Goal: Task Accomplishment & Management: Complete application form

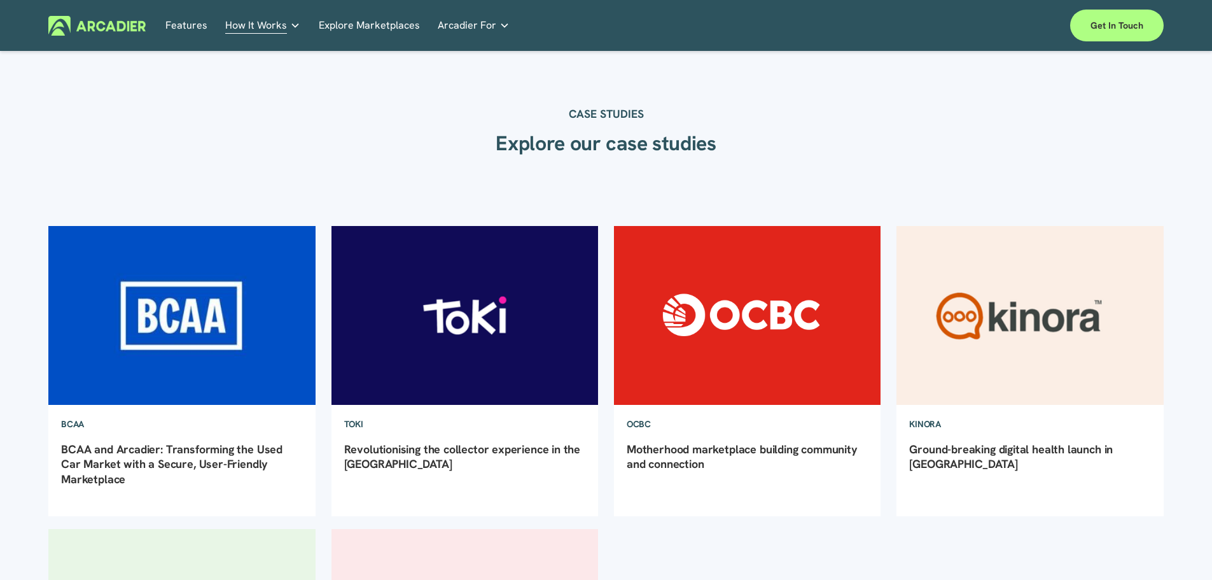
click at [1001, 141] on div "CASE STUDIES Explore our case studies" at bounding box center [606, 114] width 1212 height 123
click at [190, 22] on link "Features" at bounding box center [186, 26] width 42 height 20
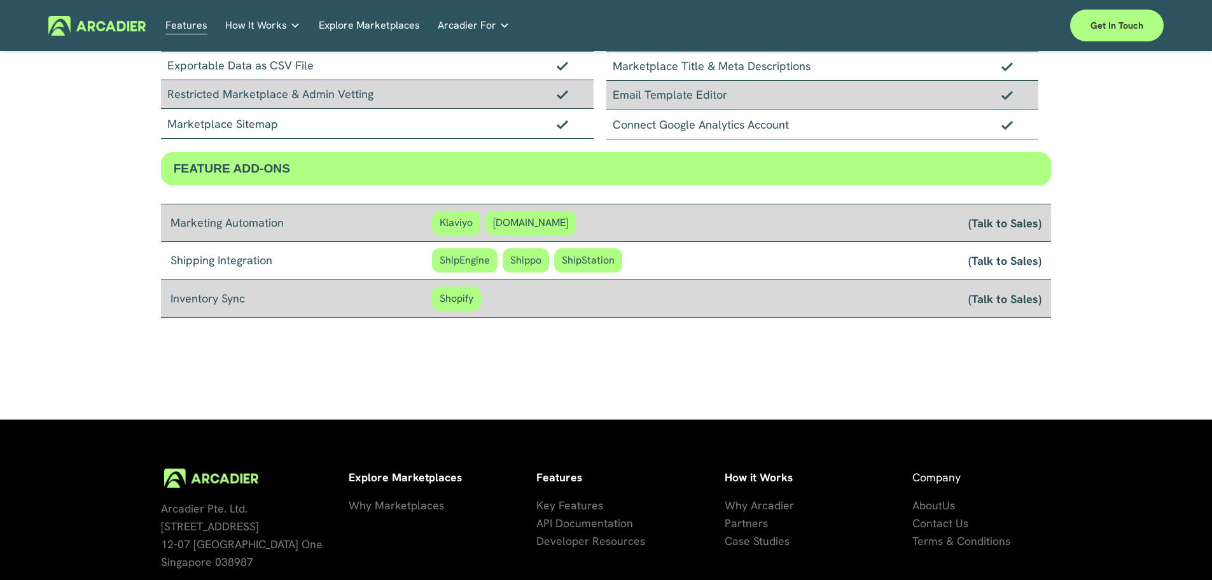
scroll to position [1107, 0]
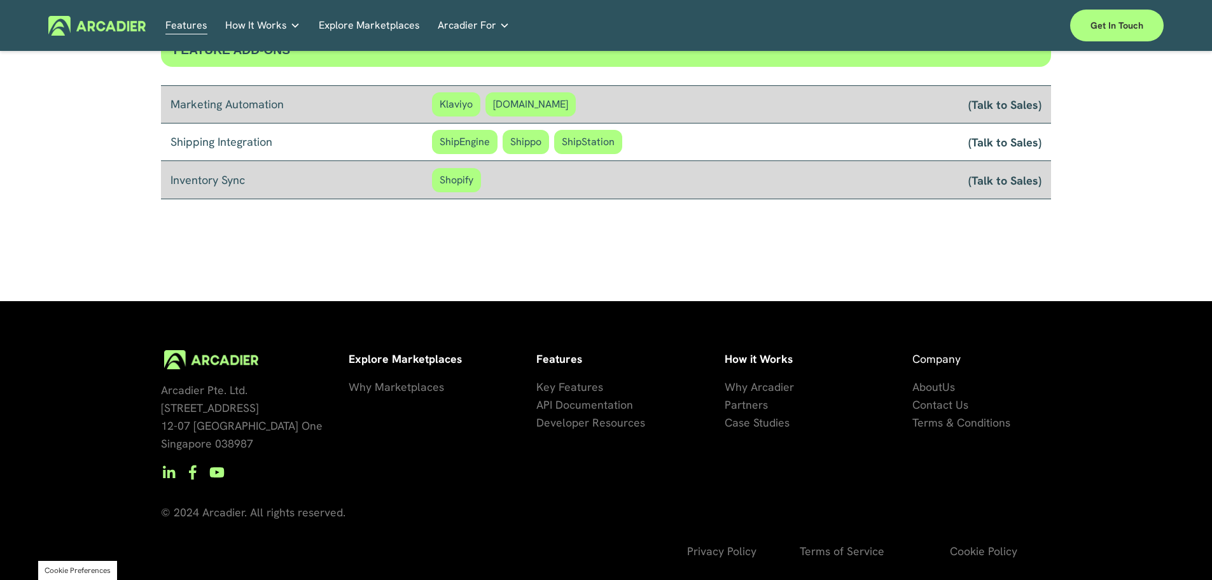
click at [603, 408] on span "API Documentation" at bounding box center [584, 404] width 97 height 15
click at [118, 20] on img at bounding box center [96, 26] width 97 height 20
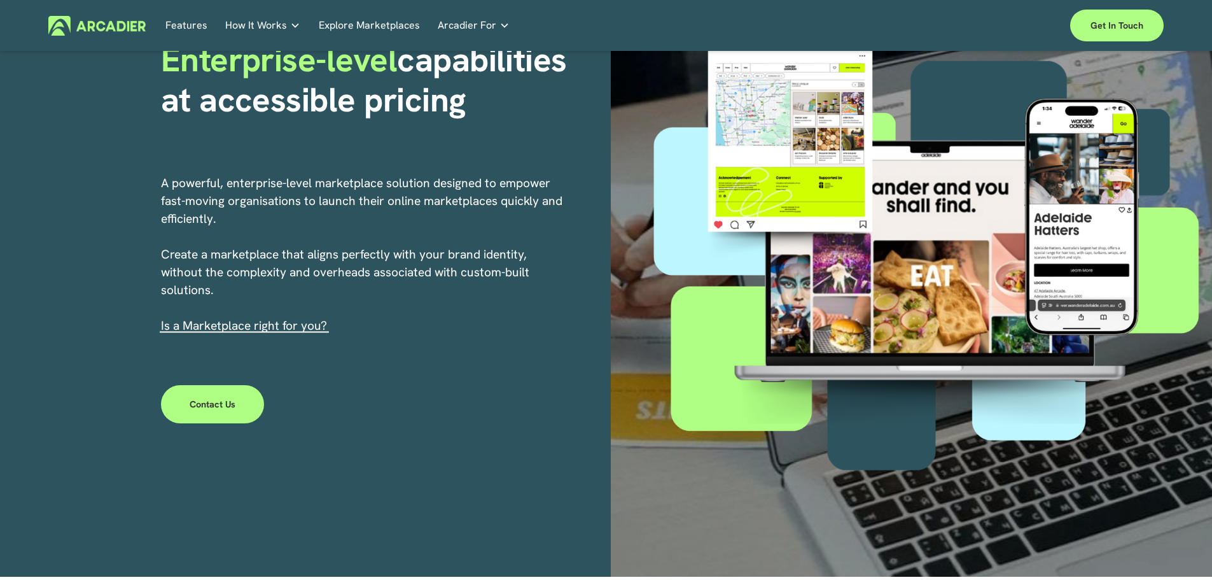
scroll to position [127, 0]
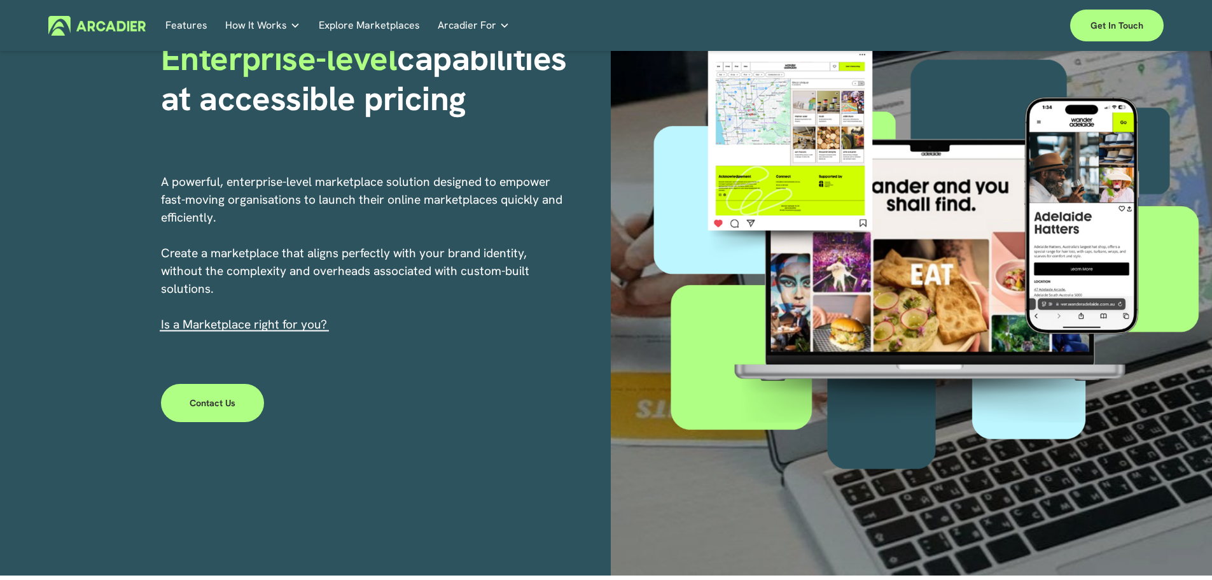
click at [253, 327] on link "s a Marketplace right for you?" at bounding box center [245, 324] width 163 height 16
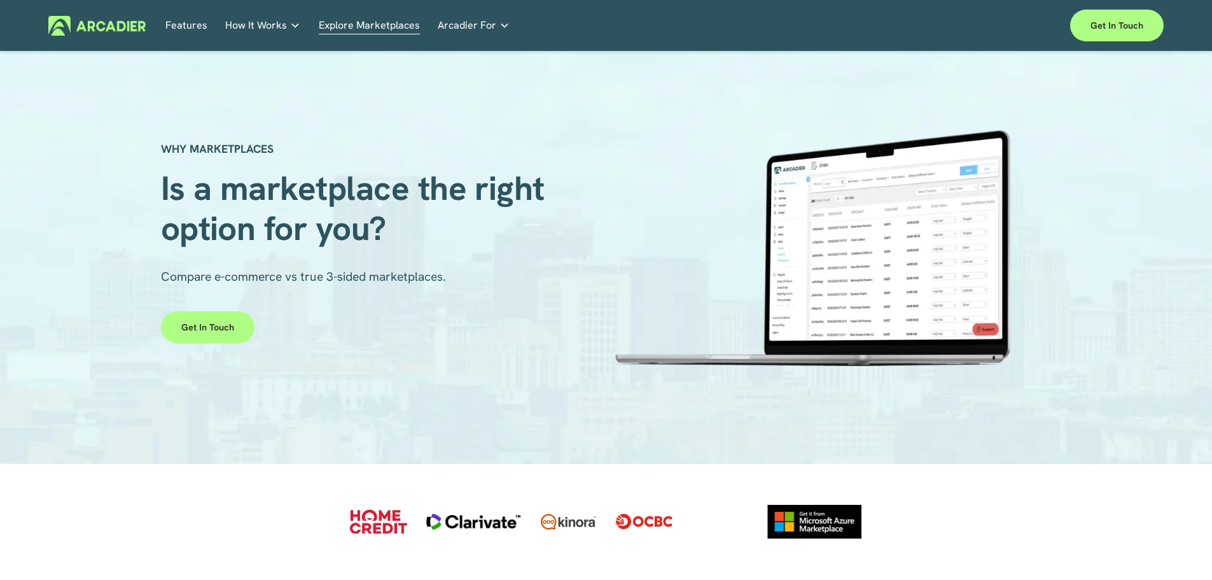
click at [122, 29] on img at bounding box center [96, 26] width 97 height 20
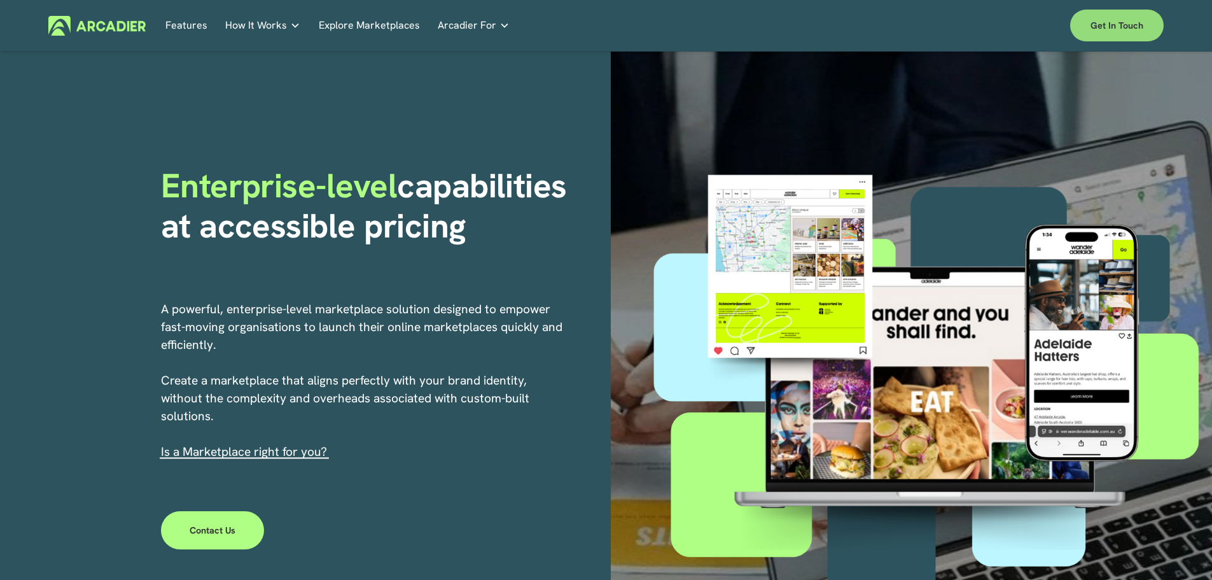
click at [1115, 20] on link "Get in touch" at bounding box center [1117, 26] width 94 height 32
